Goal: Task Accomplishment & Management: Manage account settings

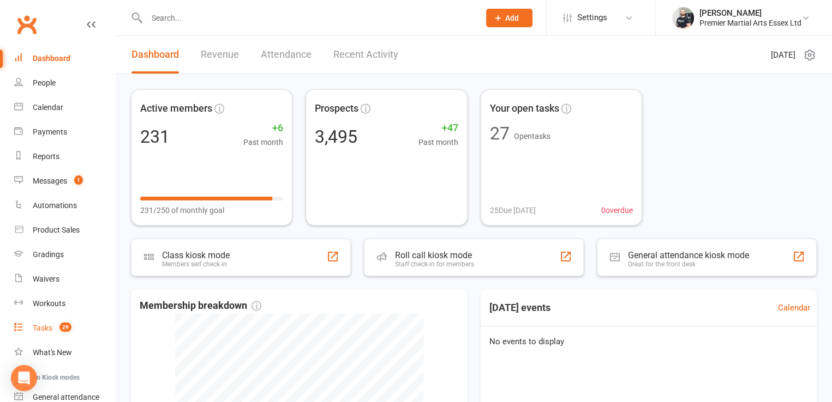
click at [67, 318] on link "Tasks 29" at bounding box center [64, 328] width 101 height 25
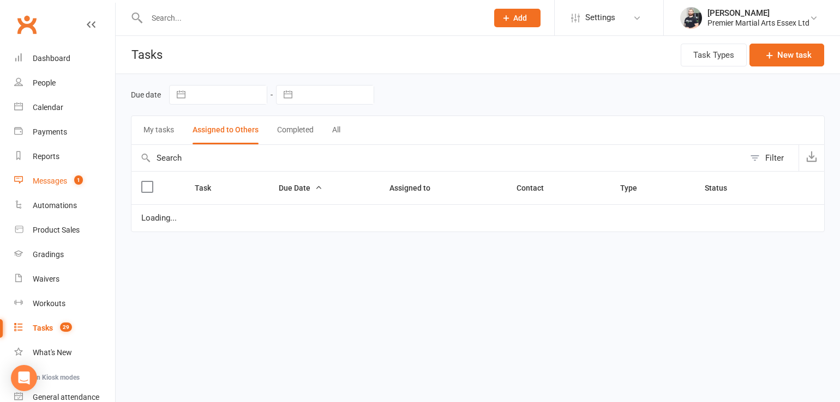
click at [79, 179] on span "1" at bounding box center [78, 180] width 9 height 9
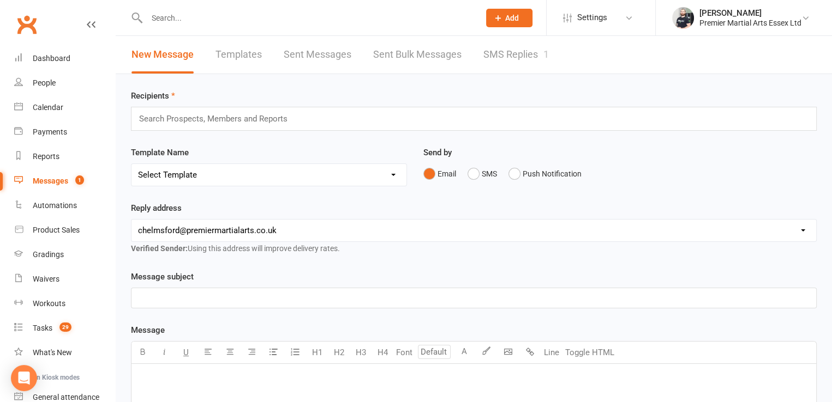
click at [486, 56] on link "SMS Replies 1" at bounding box center [515, 55] width 65 height 38
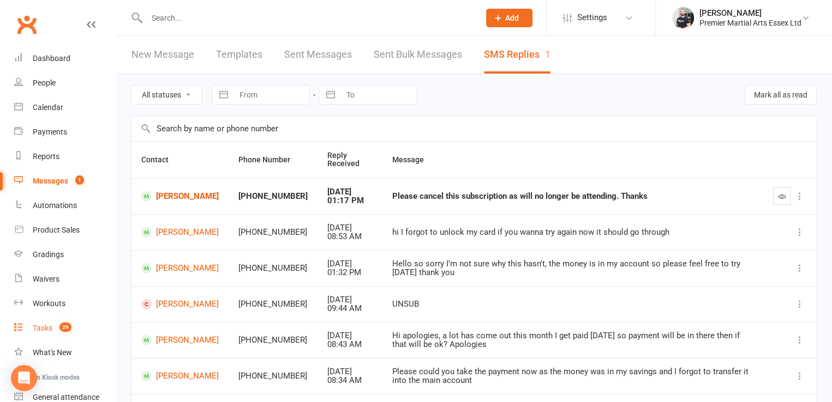
click at [58, 323] on link "Tasks 29" at bounding box center [64, 328] width 101 height 25
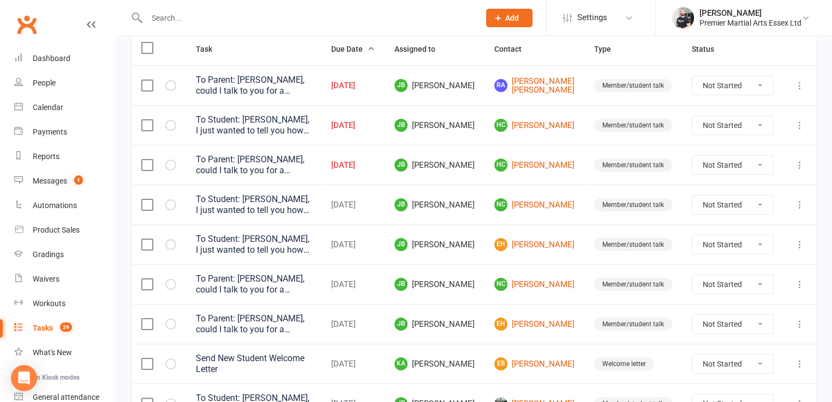
scroll to position [127, 0]
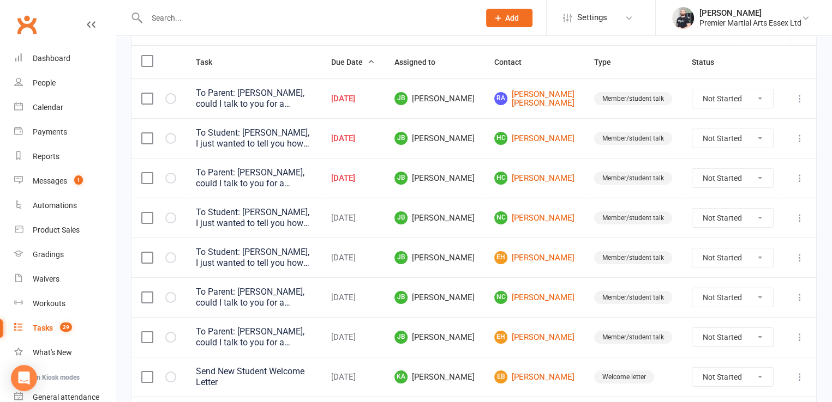
click at [144, 94] on label at bounding box center [146, 98] width 11 height 11
click at [144, 93] on input "checkbox" at bounding box center [146, 93] width 11 height 0
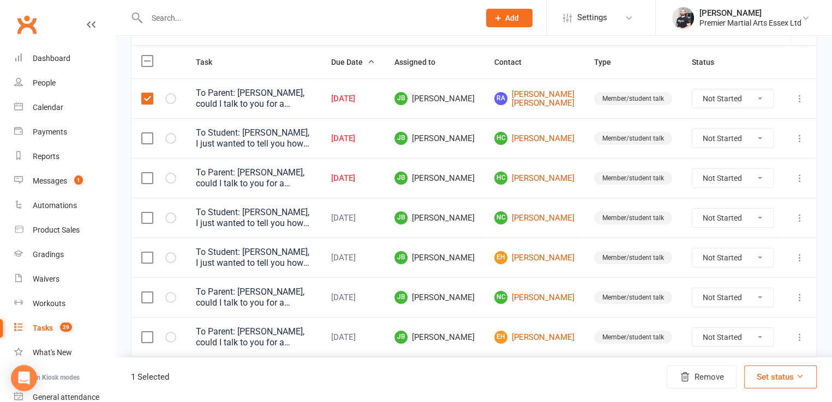
click at [151, 142] on label at bounding box center [146, 138] width 11 height 11
click at [151, 133] on input "checkbox" at bounding box center [146, 133] width 11 height 0
click at [144, 179] on label at bounding box center [146, 178] width 11 height 11
click at [144, 173] on input "checkbox" at bounding box center [146, 173] width 11 height 0
drag, startPoint x: 145, startPoint y: 221, endPoint x: 146, endPoint y: 257, distance: 36.5
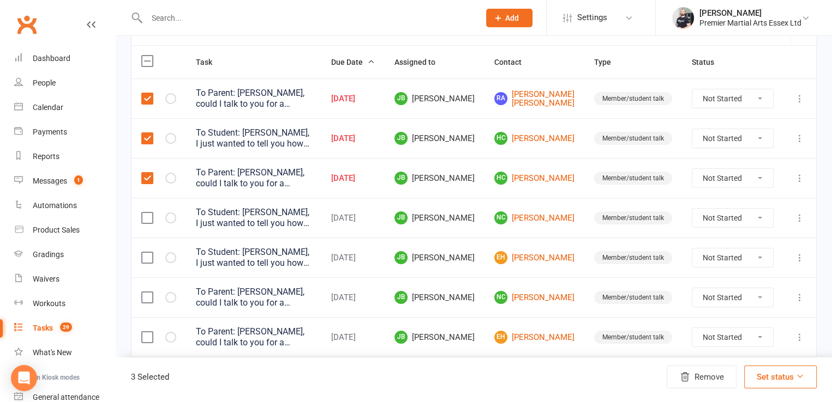
click at [146, 257] on tbody "To Parent: [PERSON_NAME], could I talk to you for a second? I just wanted to te…" at bounding box center [473, 297] width 684 height 436
click at [146, 257] on label at bounding box center [146, 257] width 11 height 11
click at [146, 252] on input "checkbox" at bounding box center [146, 252] width 11 height 0
click at [147, 221] on label at bounding box center [146, 218] width 11 height 11
click at [147, 213] on input "checkbox" at bounding box center [146, 213] width 11 height 0
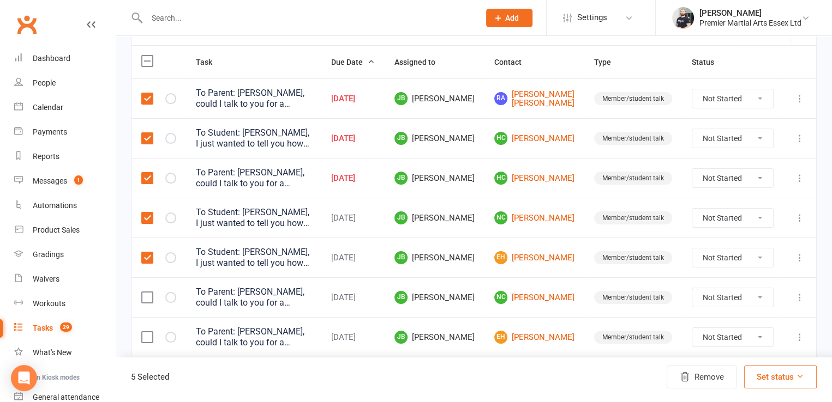
click at [143, 298] on label at bounding box center [146, 297] width 11 height 11
click at [143, 292] on input "checkbox" at bounding box center [146, 292] width 11 height 0
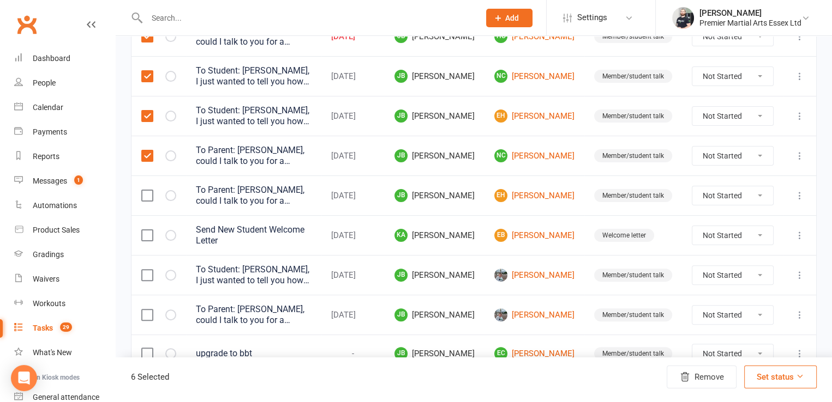
scroll to position [269, 0]
click at [144, 195] on label at bounding box center [146, 194] width 11 height 11
click at [144, 189] on input "checkbox" at bounding box center [146, 189] width 11 height 0
click at [145, 269] on label at bounding box center [146, 274] width 11 height 11
click at [145, 269] on input "checkbox" at bounding box center [146, 269] width 11 height 0
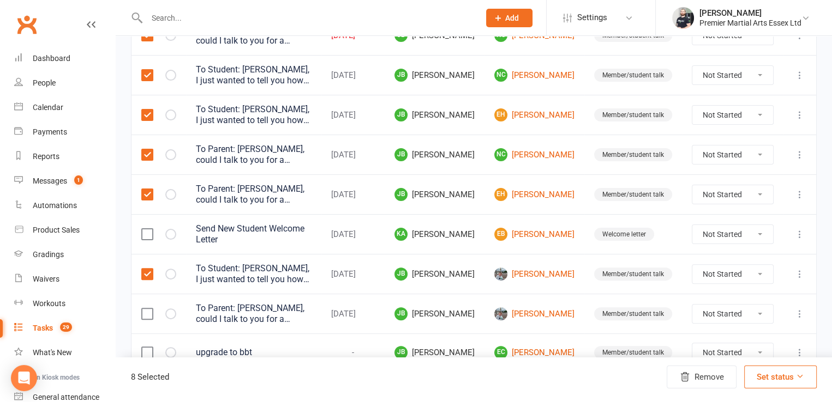
click at [147, 311] on label at bounding box center [146, 314] width 11 height 11
click at [147, 309] on input "checkbox" at bounding box center [146, 309] width 11 height 0
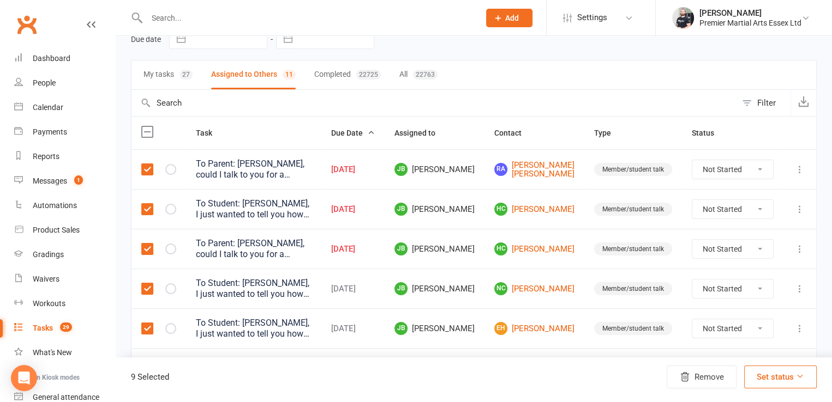
scroll to position [50, 0]
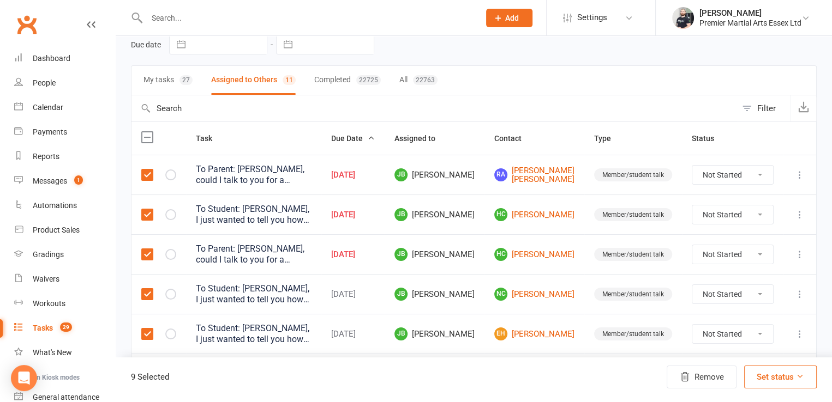
click at [168, 77] on button "My tasks 27" at bounding box center [167, 80] width 49 height 29
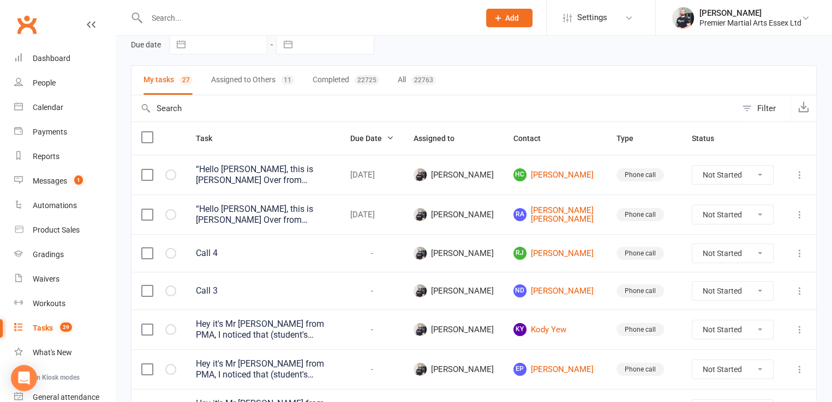
select select "waiting"
select select "started"
select select "waiting"
select select "started"
click at [144, 178] on label at bounding box center [146, 175] width 11 height 11
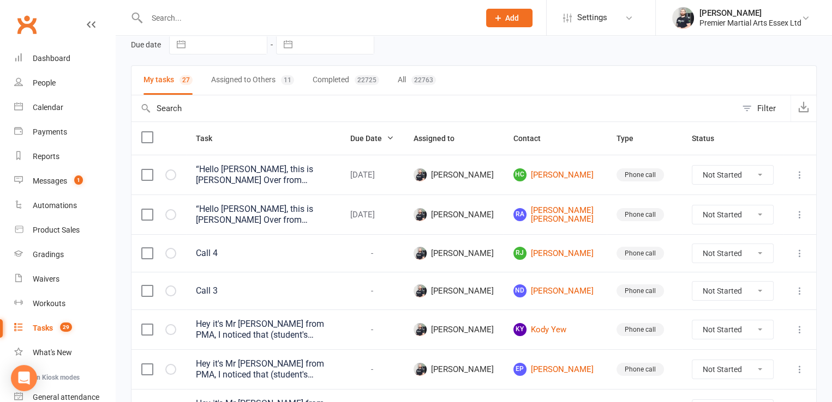
click at [144, 170] on input "checkbox" at bounding box center [146, 170] width 11 height 0
select select "waiting"
select select "started"
select select "waiting"
select select "started"
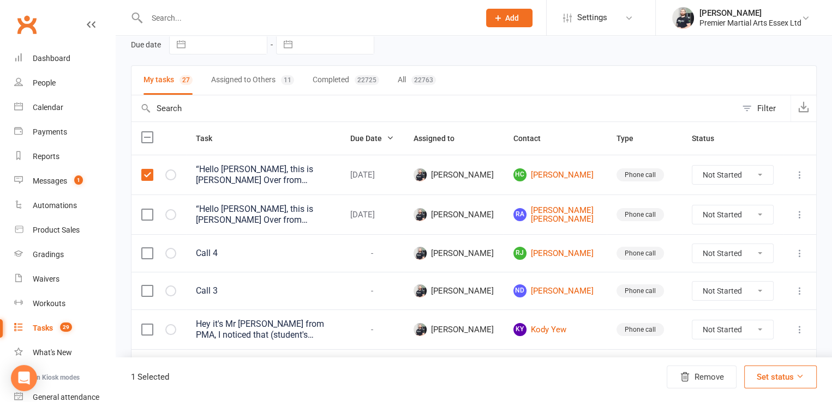
click at [144, 216] on label at bounding box center [146, 214] width 11 height 11
click at [144, 209] on input "checkbox" at bounding box center [146, 209] width 11 height 0
select select "waiting"
select select "started"
select select "waiting"
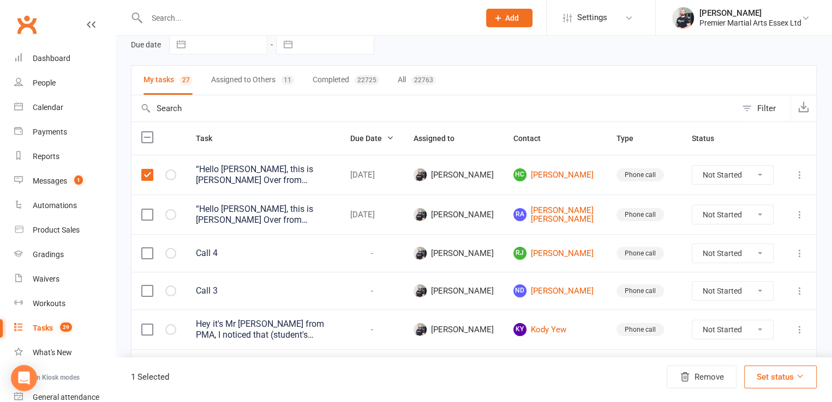
select select "started"
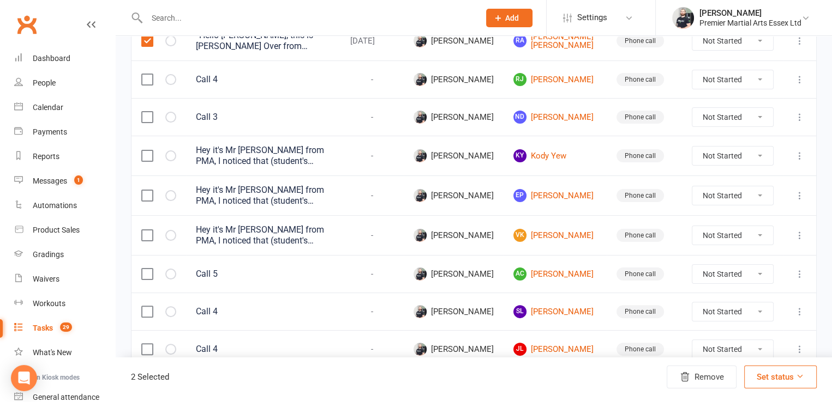
scroll to position [226, 0]
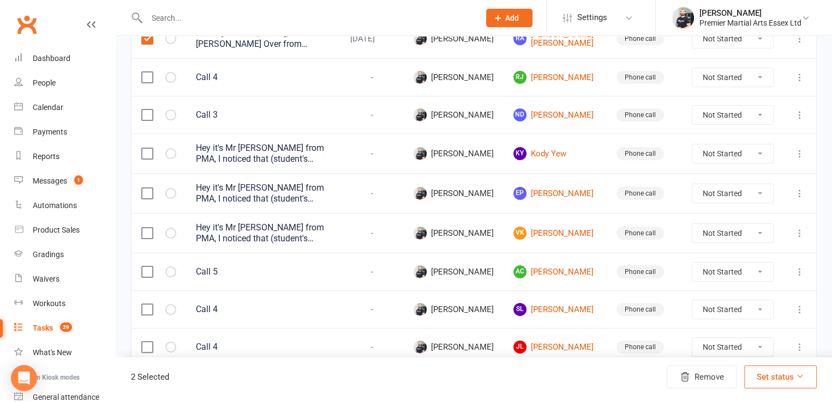
click at [144, 148] on label at bounding box center [146, 153] width 11 height 11
click at [144, 148] on input "checkbox" at bounding box center [146, 148] width 11 height 0
select select "waiting"
select select "started"
select select "waiting"
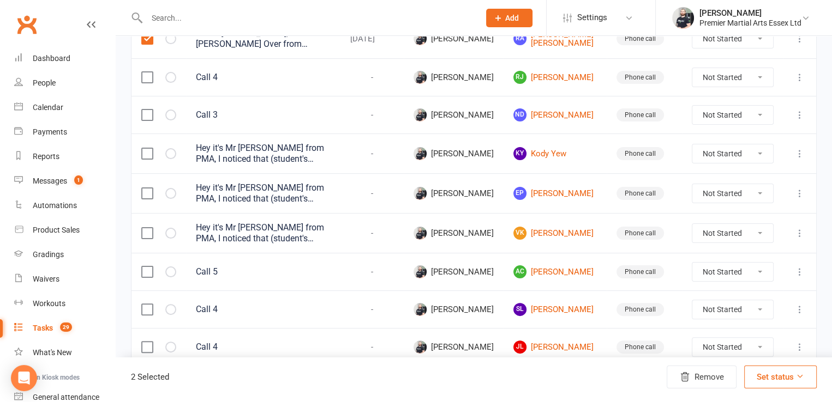
select select "started"
click at [148, 189] on label at bounding box center [146, 193] width 11 height 11
click at [148, 188] on input "checkbox" at bounding box center [146, 188] width 11 height 0
select select "waiting"
select select "started"
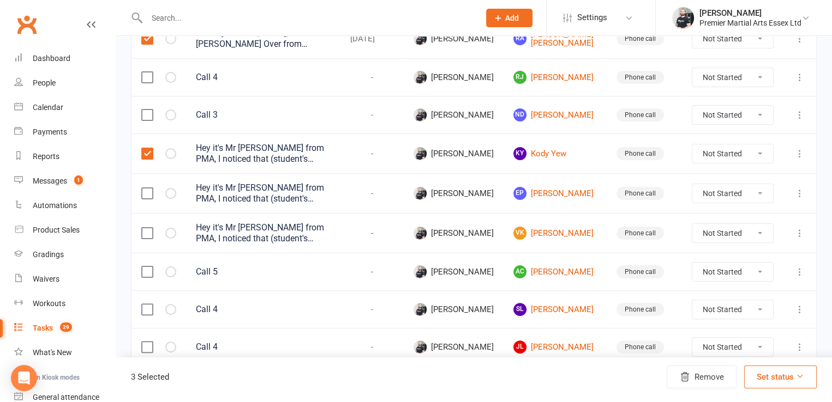
select select "waiting"
select select "started"
click at [147, 232] on label at bounding box center [146, 233] width 11 height 11
click at [147, 228] on input "checkbox" at bounding box center [146, 228] width 11 height 0
select select "waiting"
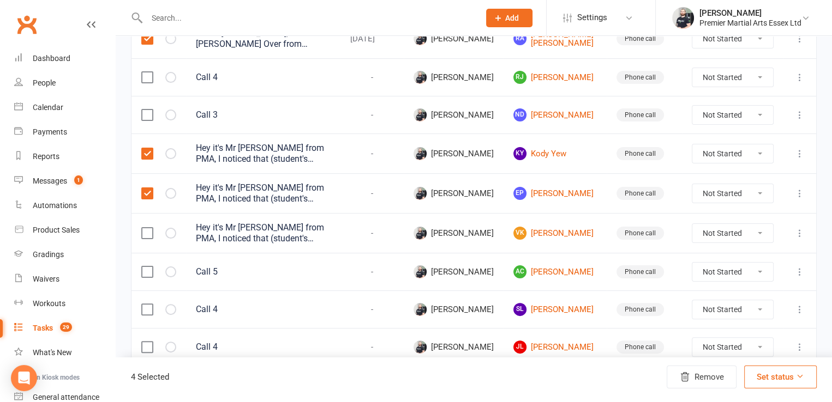
select select "started"
select select "waiting"
select select "started"
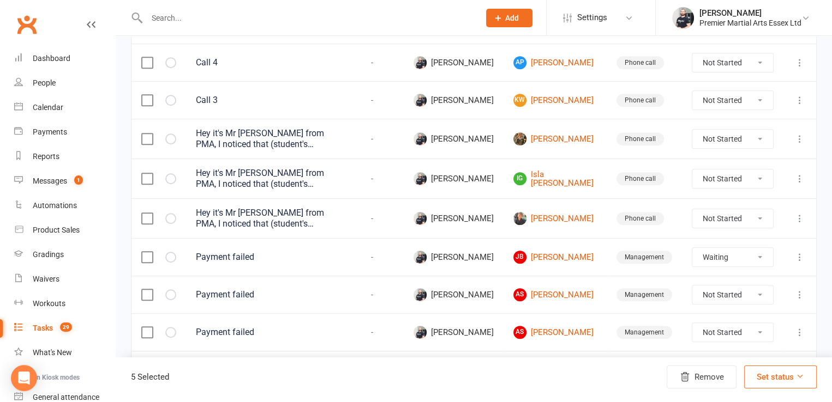
scroll to position [549, 0]
click at [148, 213] on label at bounding box center [146, 218] width 11 height 11
click at [148, 213] on input "checkbox" at bounding box center [146, 213] width 11 height 0
select select "waiting"
select select "started"
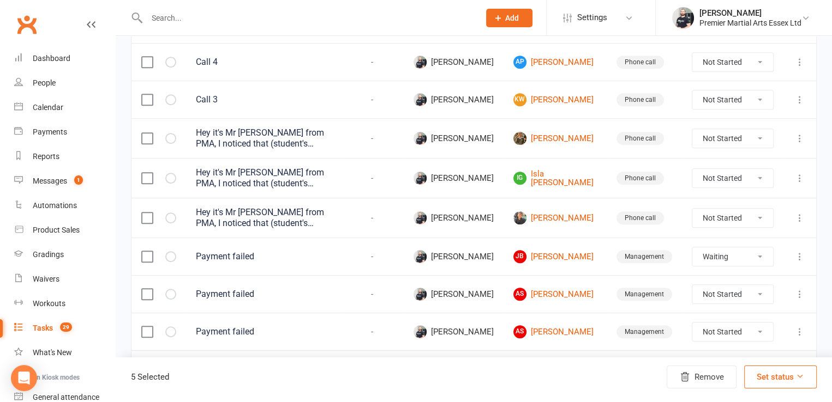
select select "waiting"
select select "started"
click at [149, 166] on td at bounding box center [158, 178] width 55 height 40
click at [146, 135] on label at bounding box center [146, 138] width 11 height 11
click at [146, 133] on input "checkbox" at bounding box center [146, 133] width 11 height 0
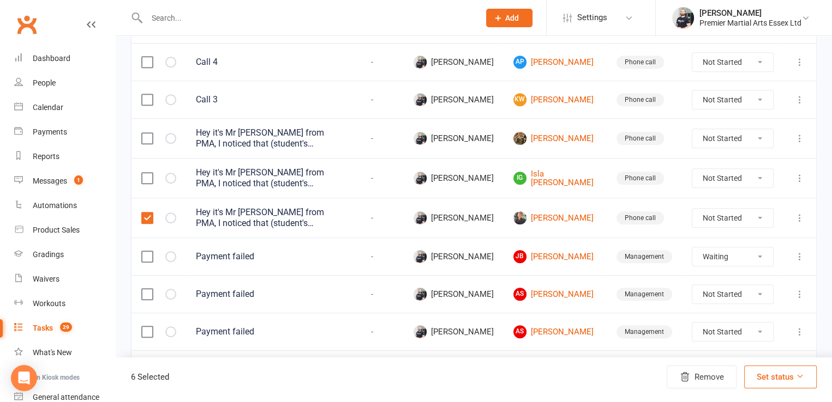
select select "waiting"
select select "started"
select select "waiting"
select select "started"
click at [146, 289] on label at bounding box center [146, 294] width 11 height 11
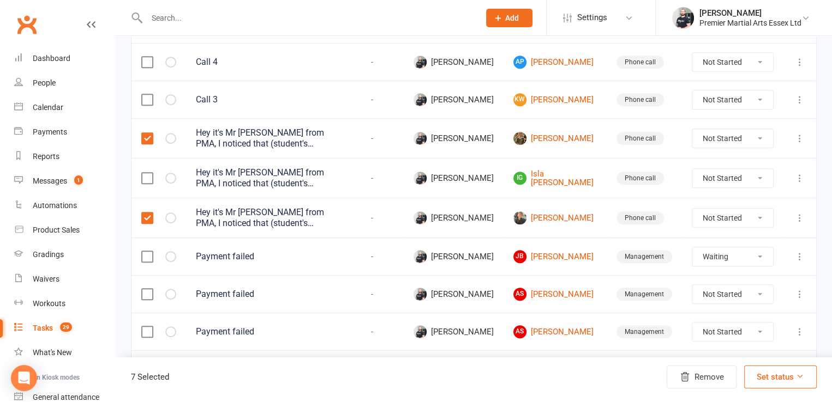
click at [146, 289] on input "checkbox" at bounding box center [146, 289] width 11 height 0
select select "waiting"
select select "started"
select select "waiting"
select select "started"
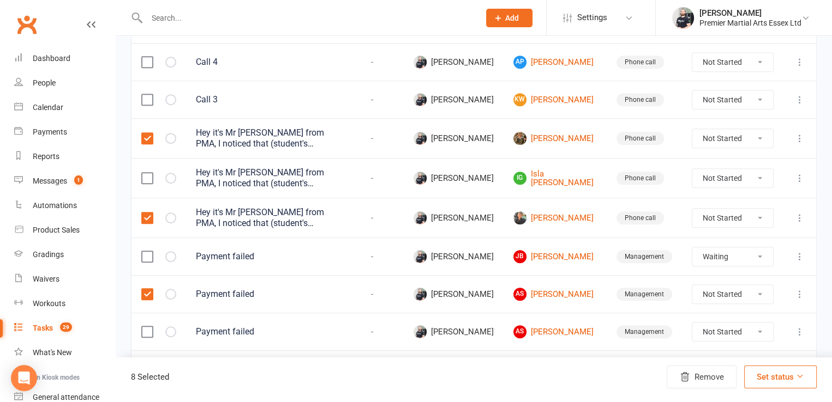
click at [142, 173] on label at bounding box center [146, 178] width 11 height 11
click at [142, 173] on input "checkbox" at bounding box center [146, 173] width 11 height 0
select select "waiting"
select select "started"
select select "waiting"
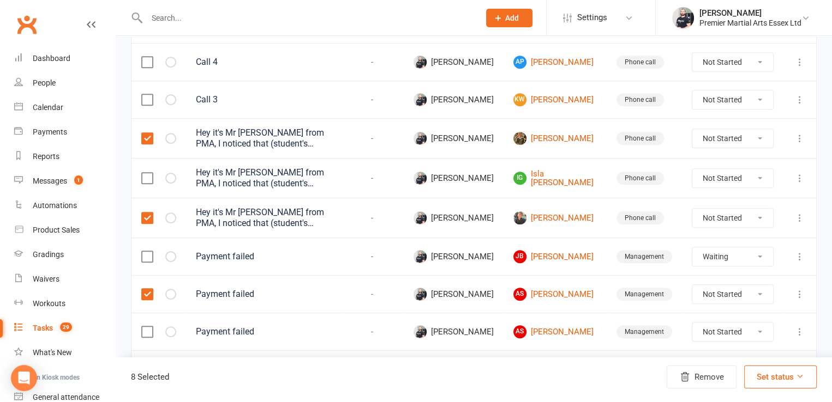
select select "started"
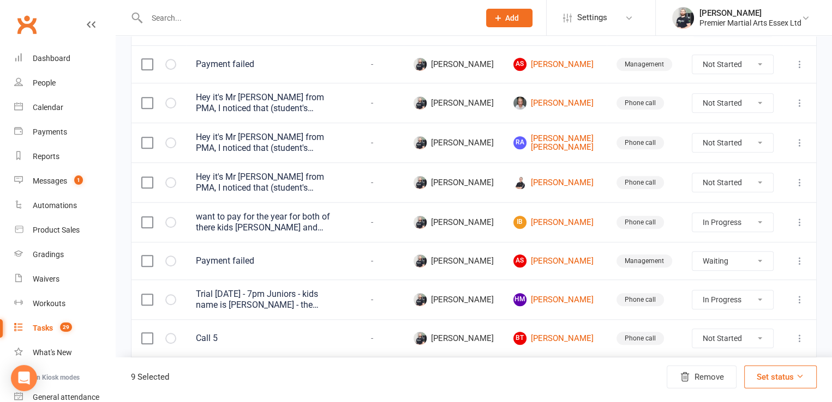
scroll to position [821, 0]
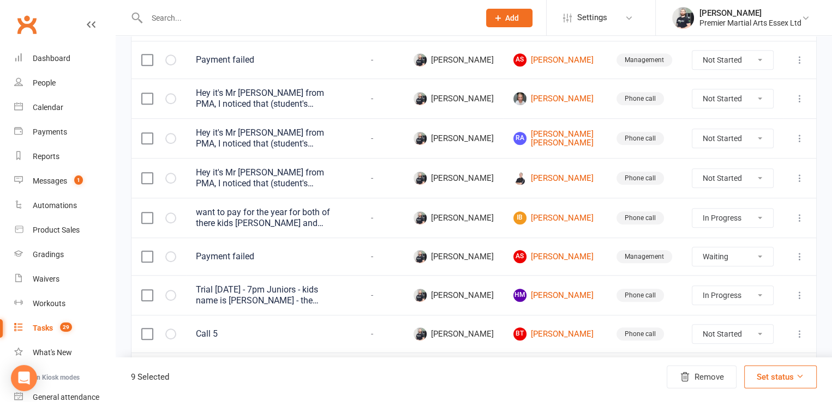
click at [152, 94] on label at bounding box center [146, 98] width 11 height 11
click at [152, 93] on input "checkbox" at bounding box center [146, 93] width 11 height 0
select select "waiting"
select select "started"
select select "waiting"
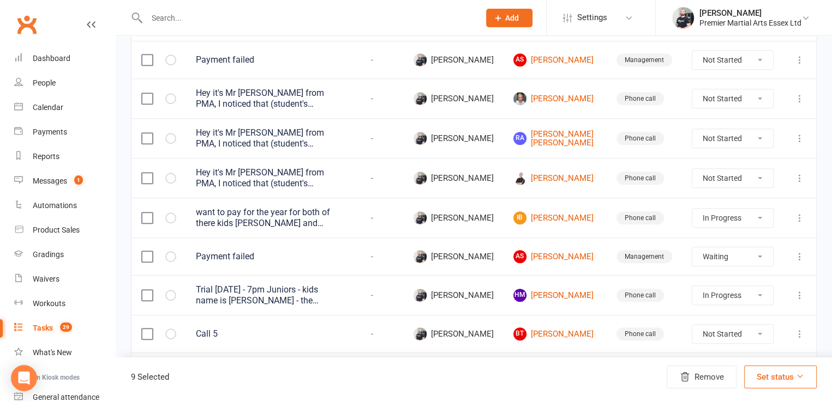
select select "started"
click at [143, 135] on label at bounding box center [146, 138] width 11 height 11
click at [143, 133] on input "checkbox" at bounding box center [146, 133] width 11 height 0
select select "waiting"
select select "started"
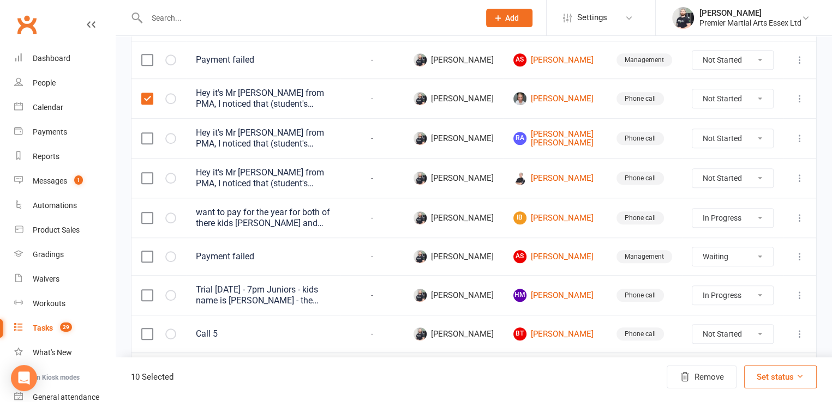
select select "waiting"
select select "started"
click at [146, 173] on label at bounding box center [146, 178] width 11 height 11
click at [146, 173] on input "checkbox" at bounding box center [146, 173] width 11 height 0
select select "waiting"
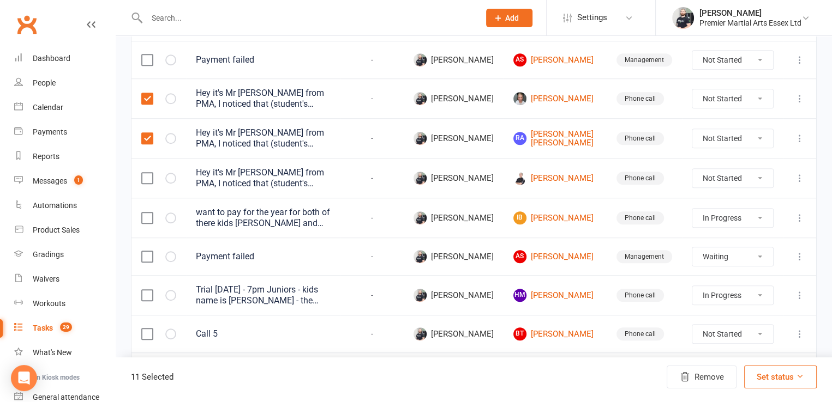
select select "started"
select select "waiting"
select select "started"
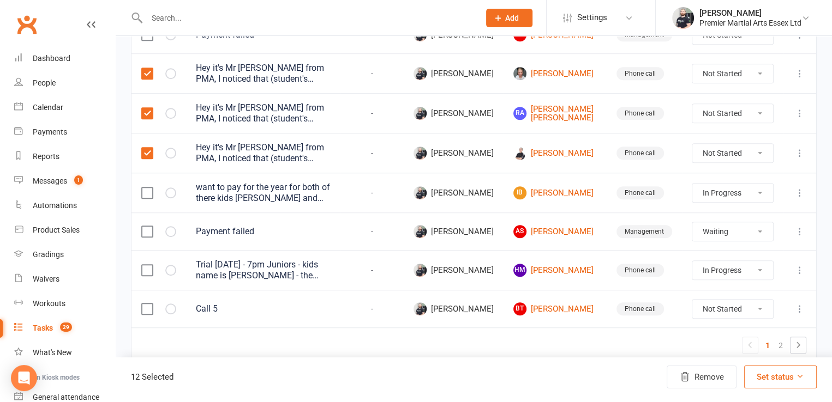
click at [772, 379] on button "Set status" at bounding box center [780, 377] width 73 height 23
click at [766, 360] on link "Complete" at bounding box center [754, 350] width 108 height 22
select select "waiting"
select select "started"
select select "waiting"
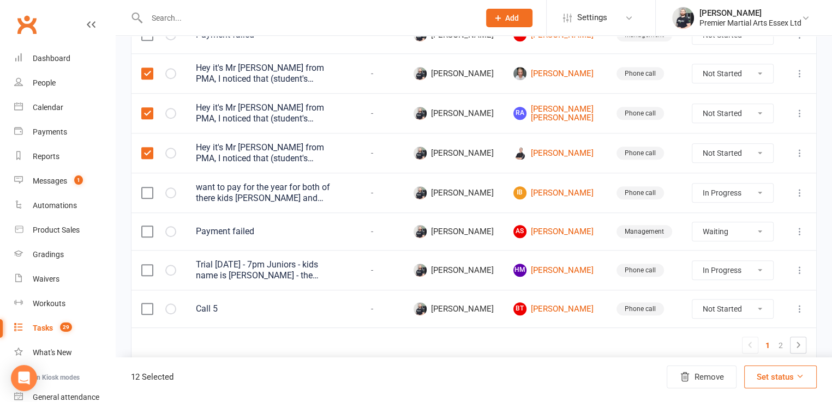
select select "started"
select select "waiting"
select select "started"
select select "waiting"
select select "started"
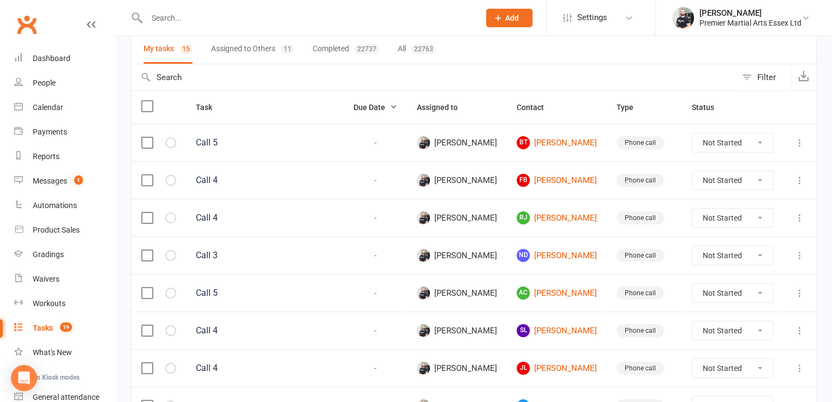
scroll to position [0, 0]
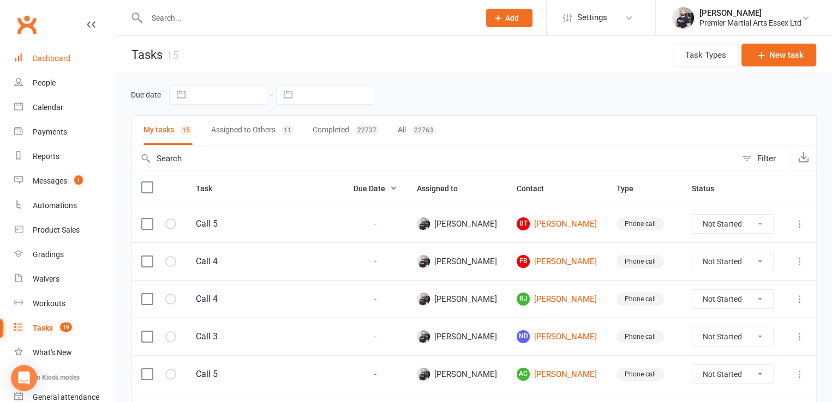
click at [49, 54] on div "Dashboard" at bounding box center [52, 58] width 38 height 9
